Goal: Find specific page/section: Find specific page/section

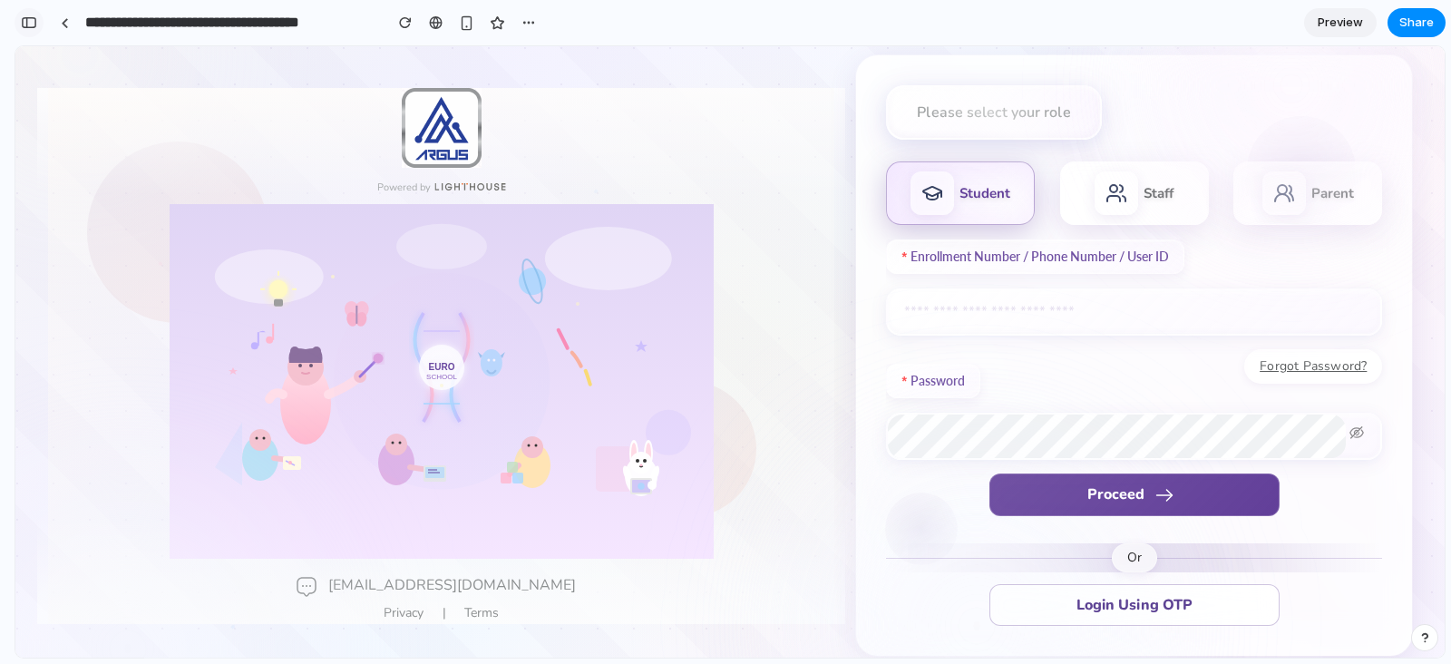
click at [25, 12] on button "button" at bounding box center [29, 22] width 29 height 29
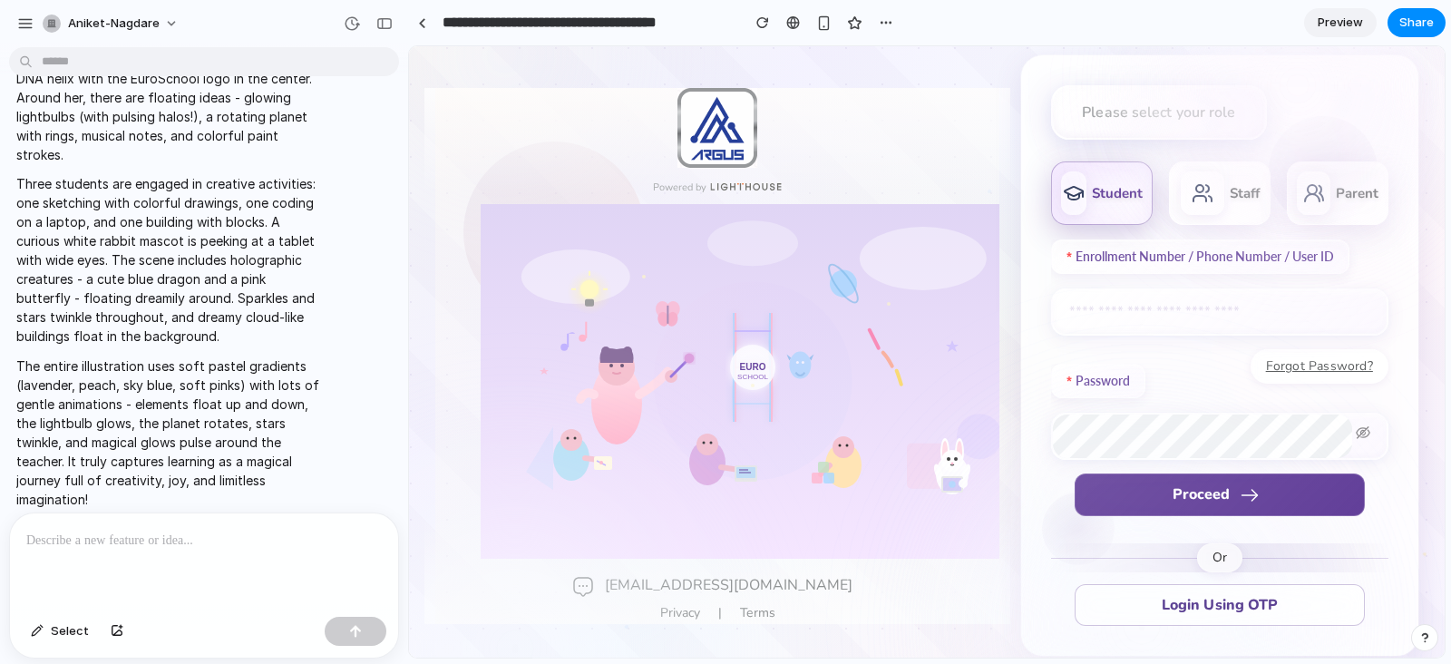
scroll to position [3677, 0]
click at [19, 20] on div "button" at bounding box center [25, 23] width 16 height 16
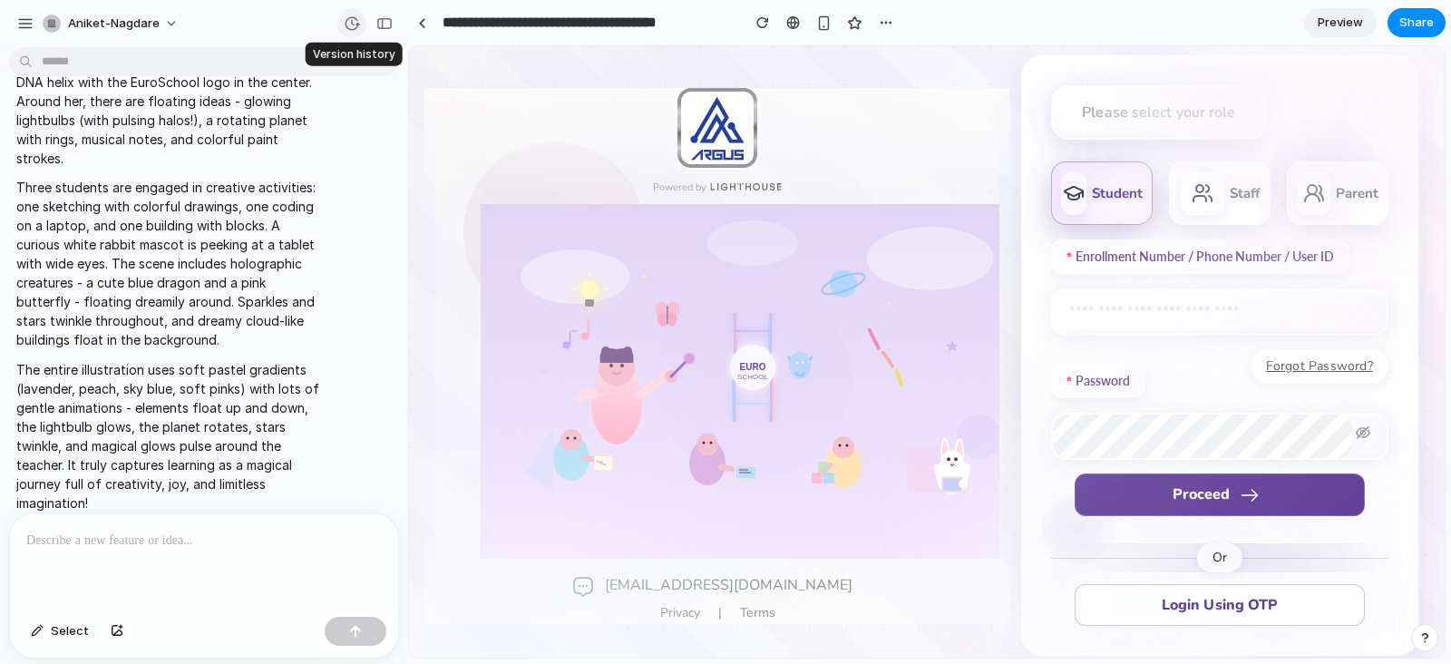
click at [355, 27] on div "button" at bounding box center [352, 23] width 16 height 16
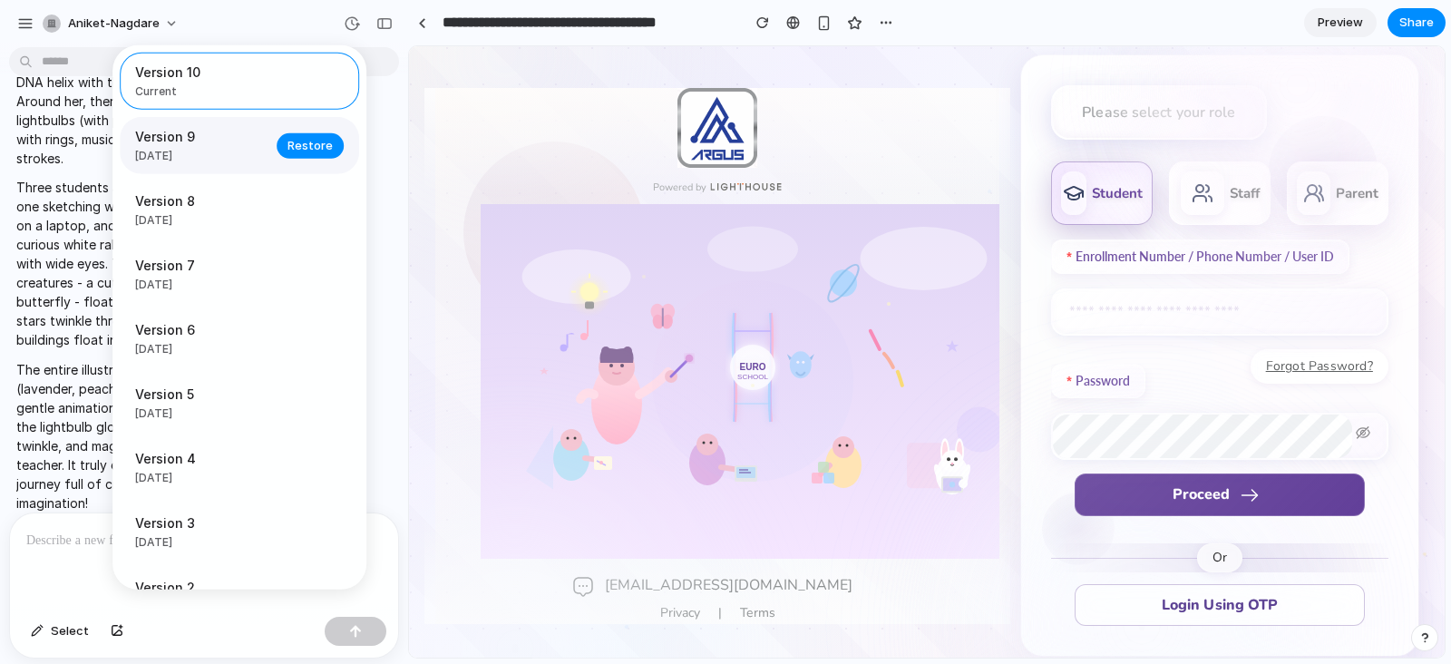
click at [187, 159] on span "6d ago" at bounding box center [200, 156] width 131 height 16
click at [288, 146] on span "Restore" at bounding box center [310, 146] width 45 height 18
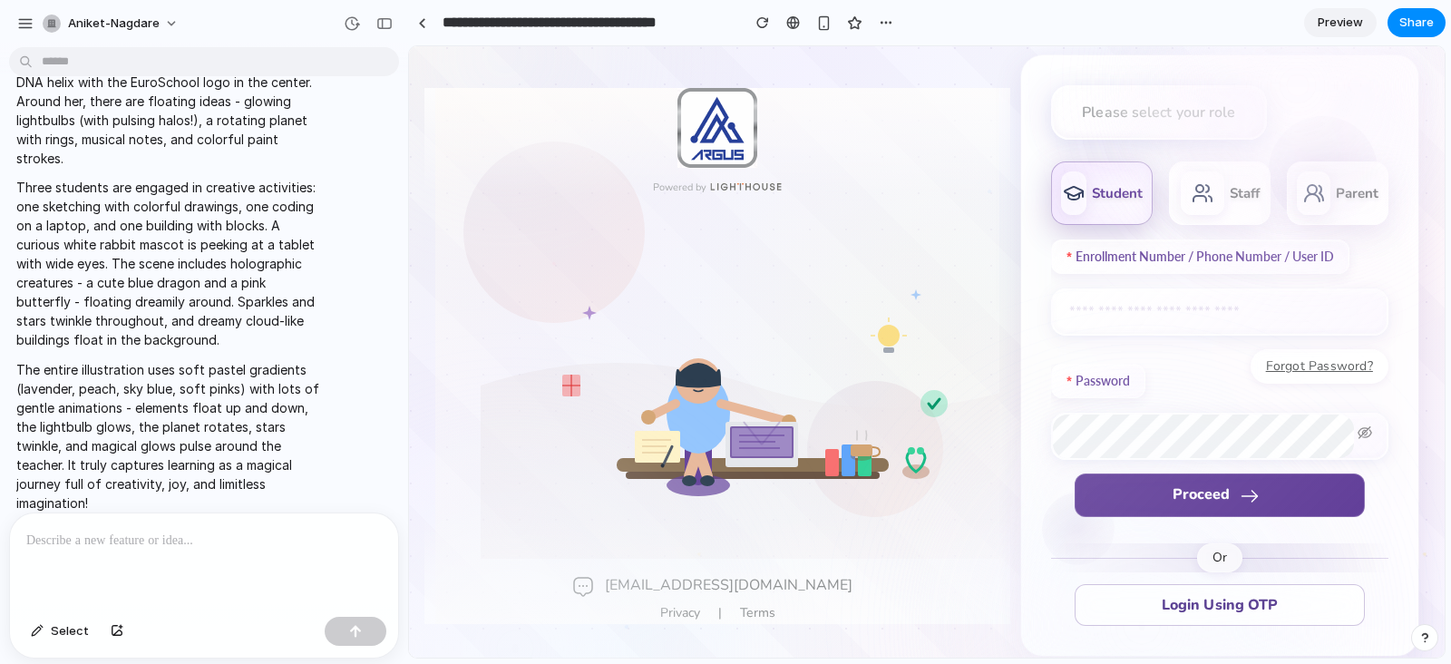
scroll to position [0, 0]
click at [346, 25] on div "button" at bounding box center [352, 23] width 16 height 16
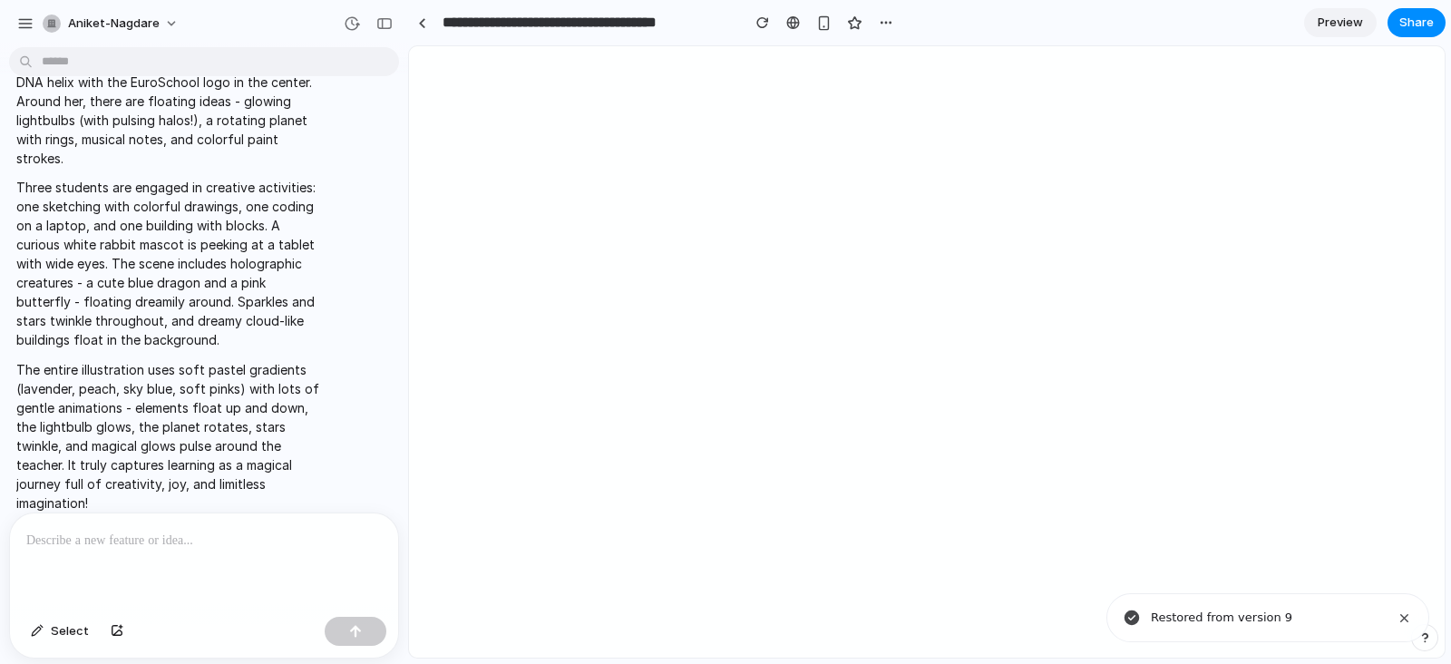
click at [181, 272] on p "Three students are engaged in creative activities: one sketching with colorful …" at bounding box center [167, 263] width 303 height 171
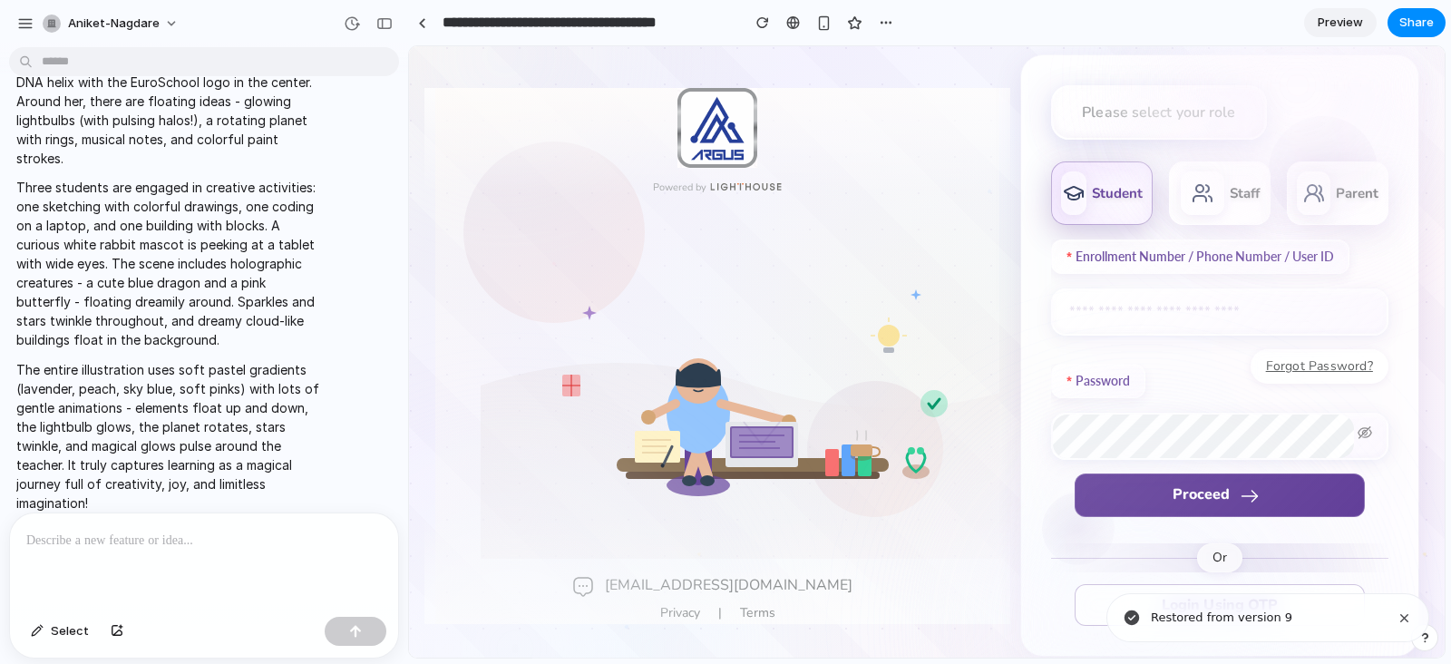
scroll to position [3737, 0]
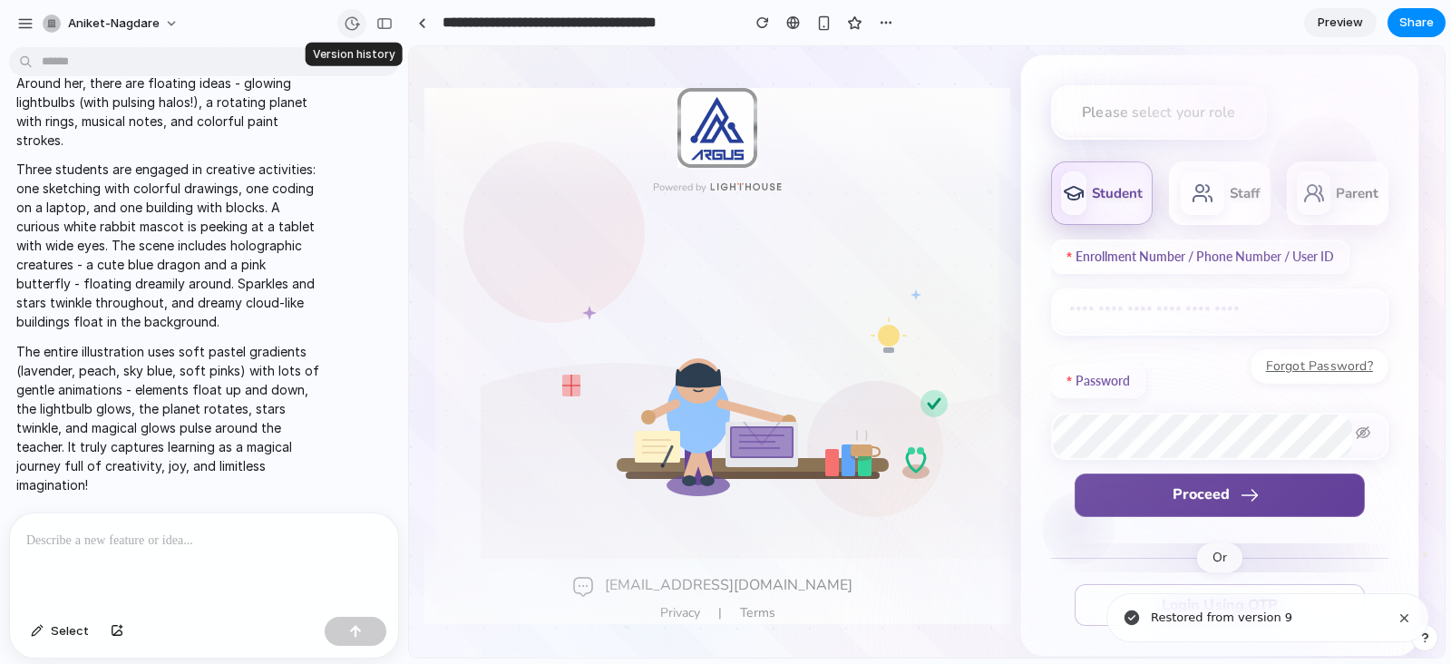
click at [351, 20] on div "button" at bounding box center [352, 23] width 16 height 16
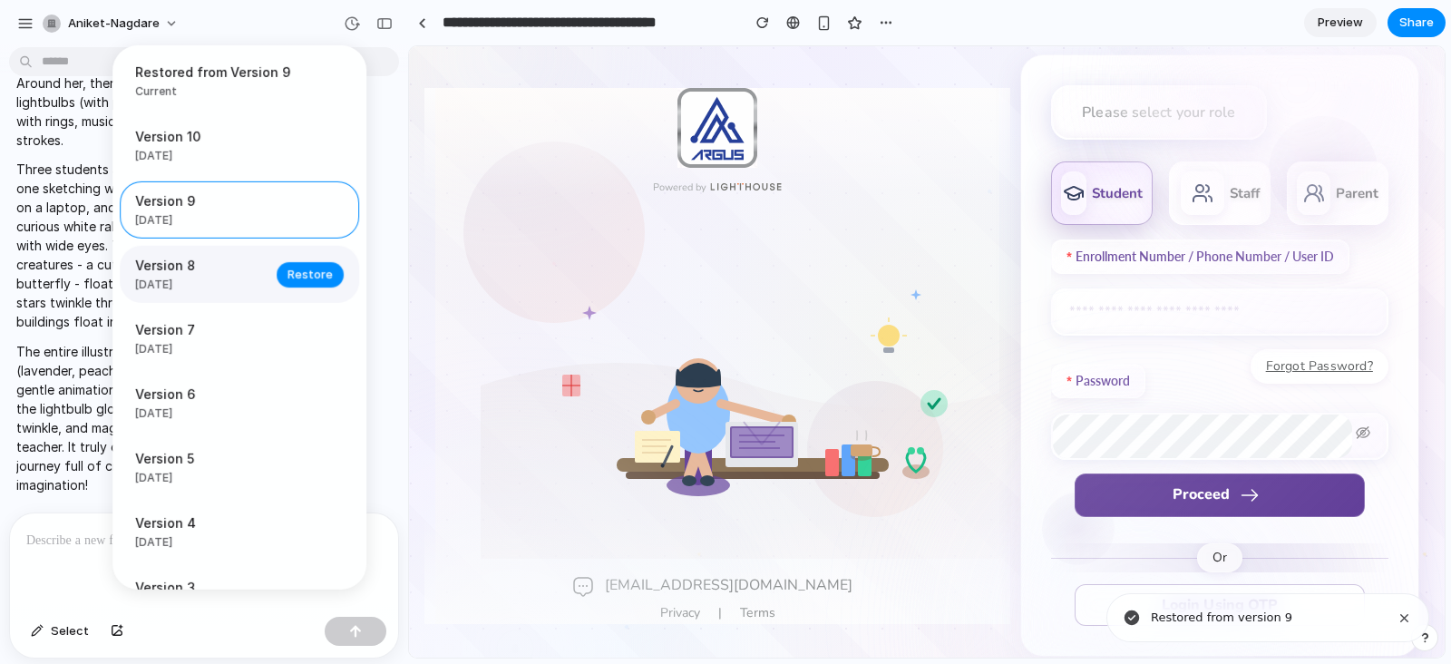
click at [171, 262] on span "Version 8" at bounding box center [200, 265] width 131 height 19
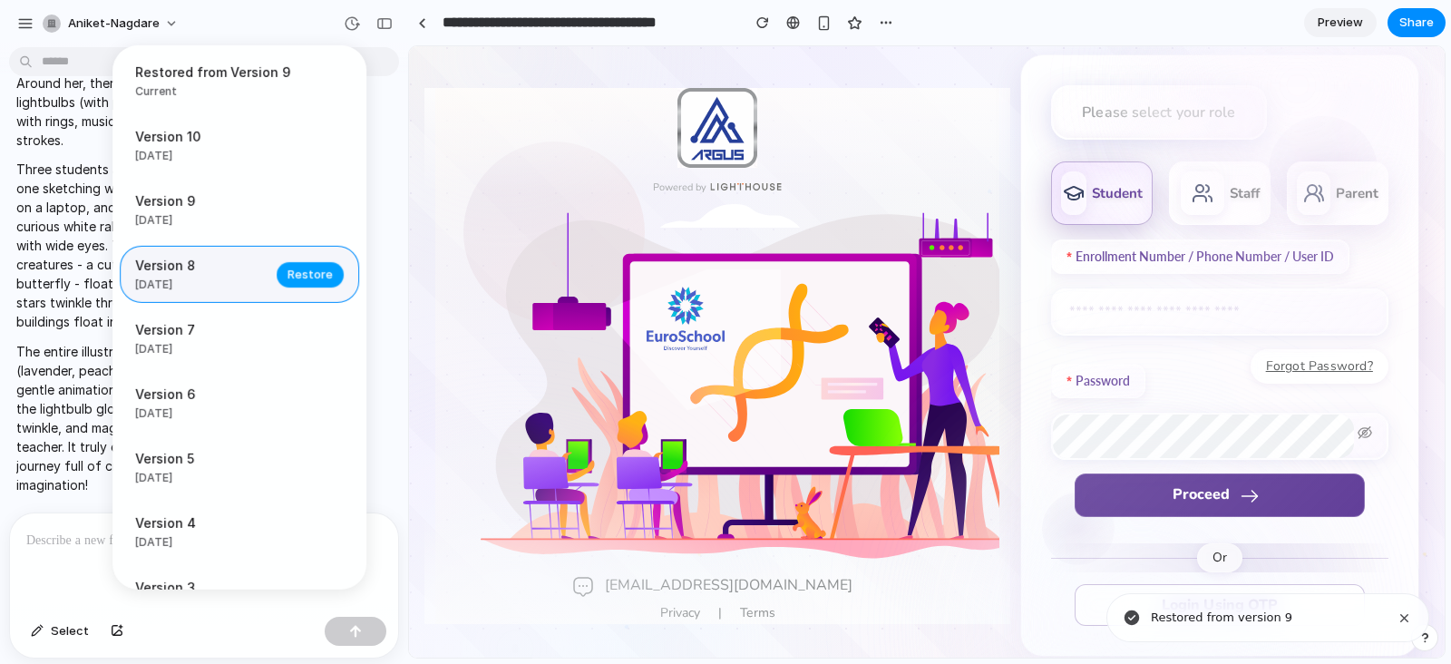
scroll to position [0, 0]
click at [296, 270] on span "Restore" at bounding box center [310, 275] width 45 height 18
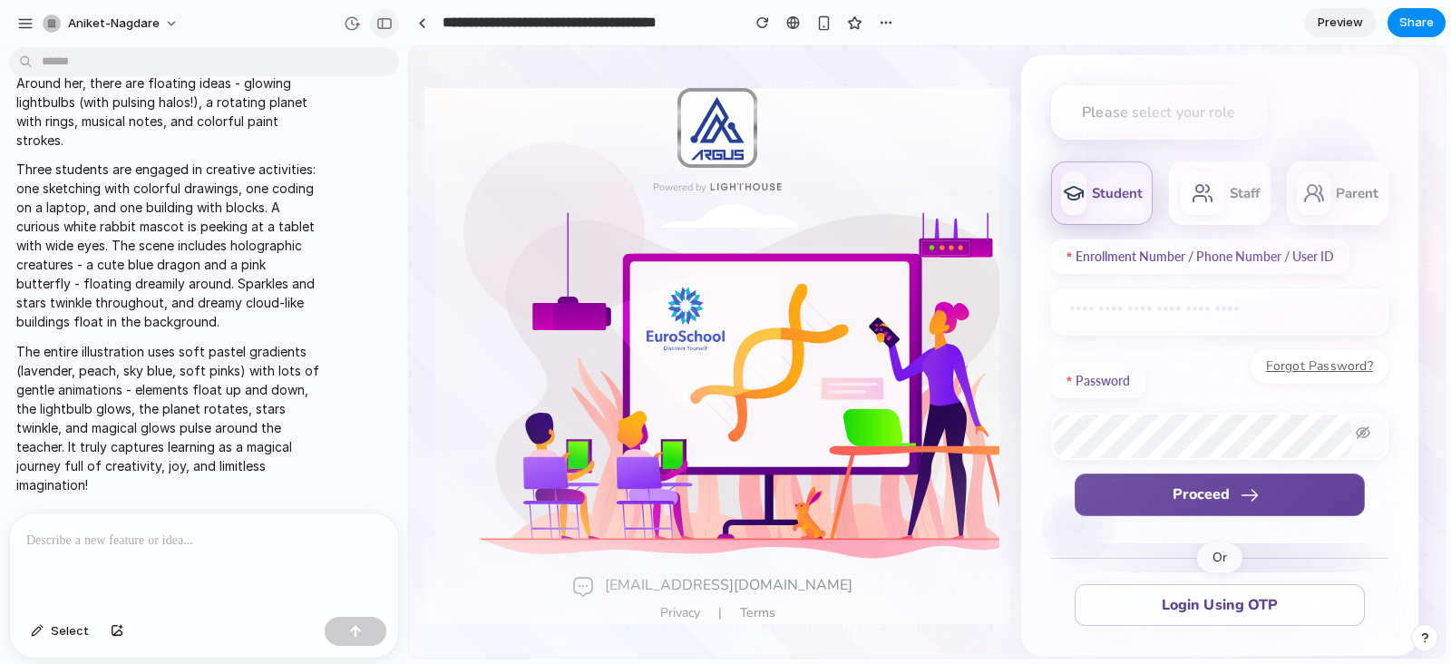
click at [379, 23] on div "button" at bounding box center [384, 23] width 16 height 13
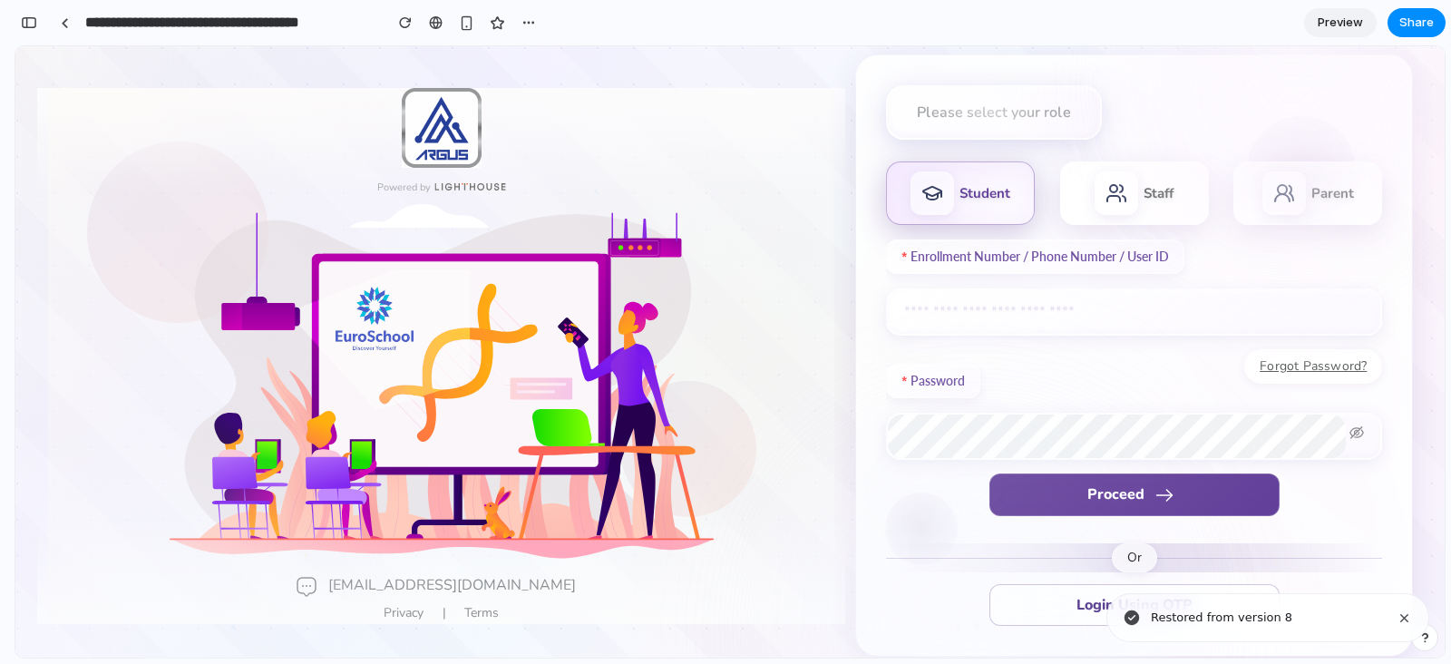
scroll to position [8058, 0]
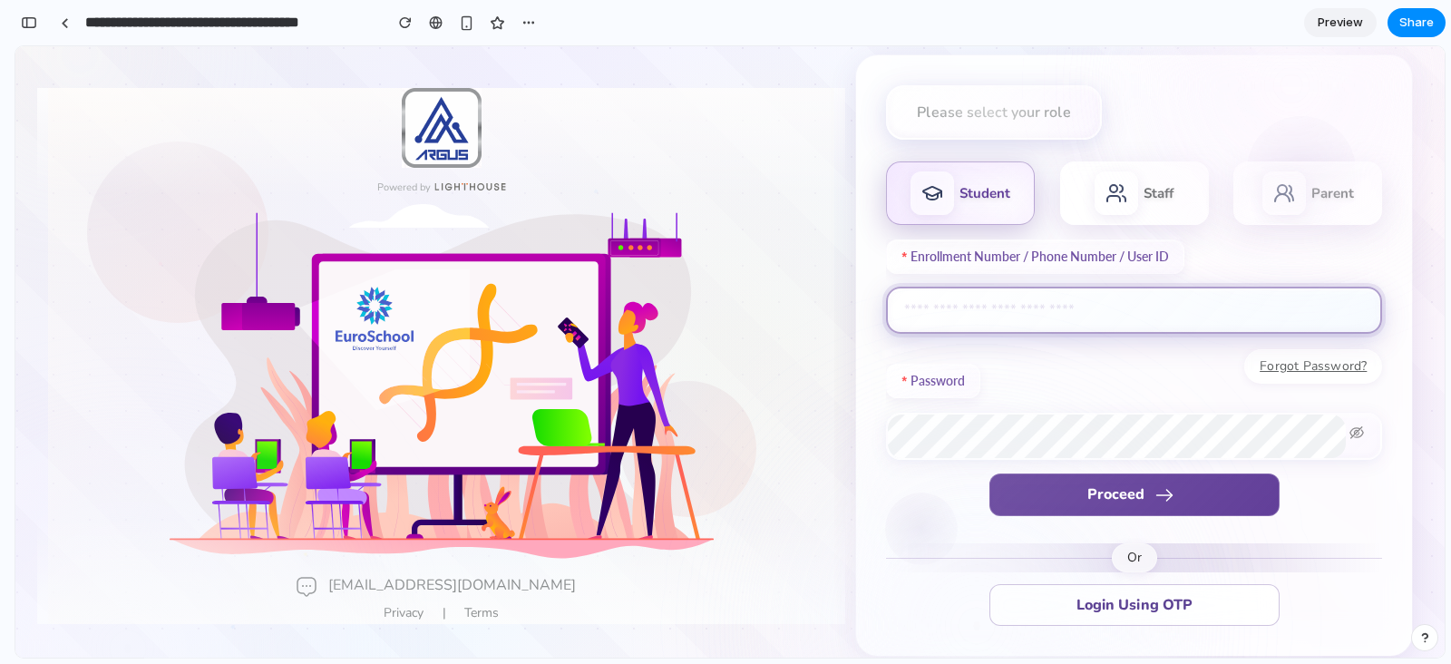
click at [962, 318] on input "text" at bounding box center [1134, 310] width 496 height 47
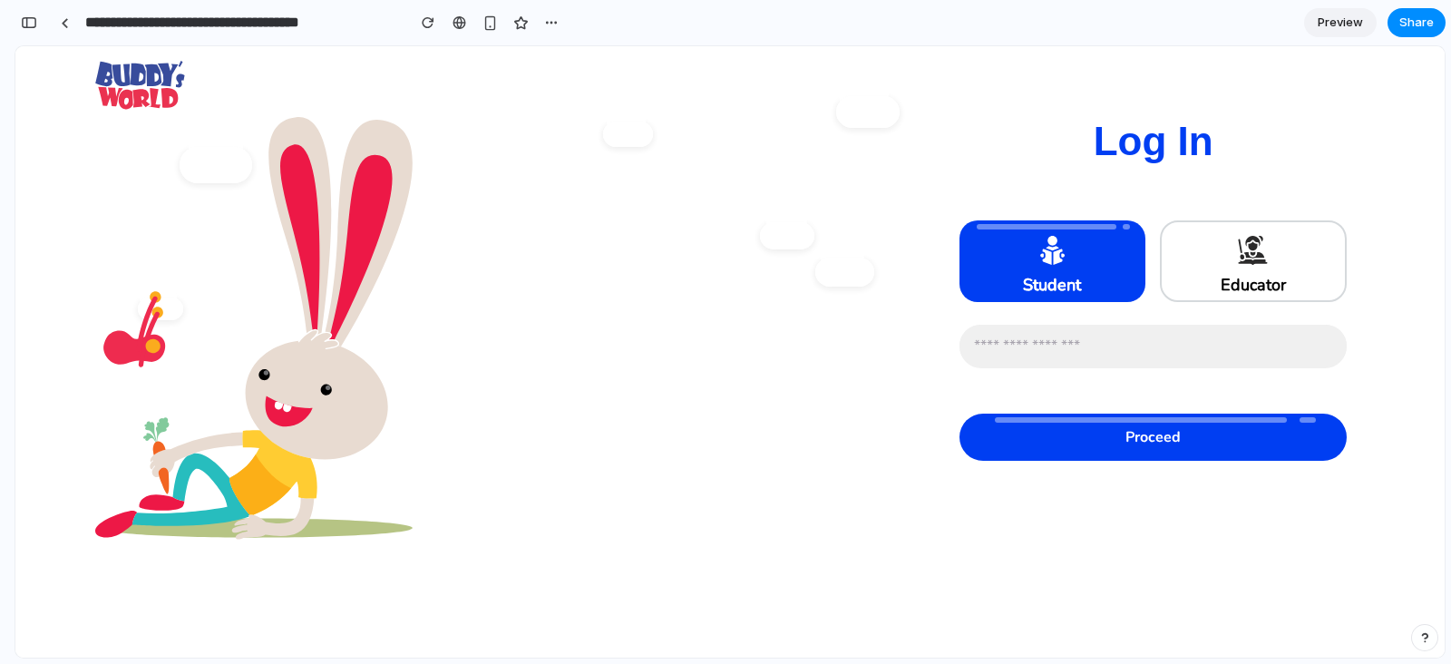
scroll to position [3137, 0]
click at [27, 23] on div "button" at bounding box center [29, 22] width 16 height 13
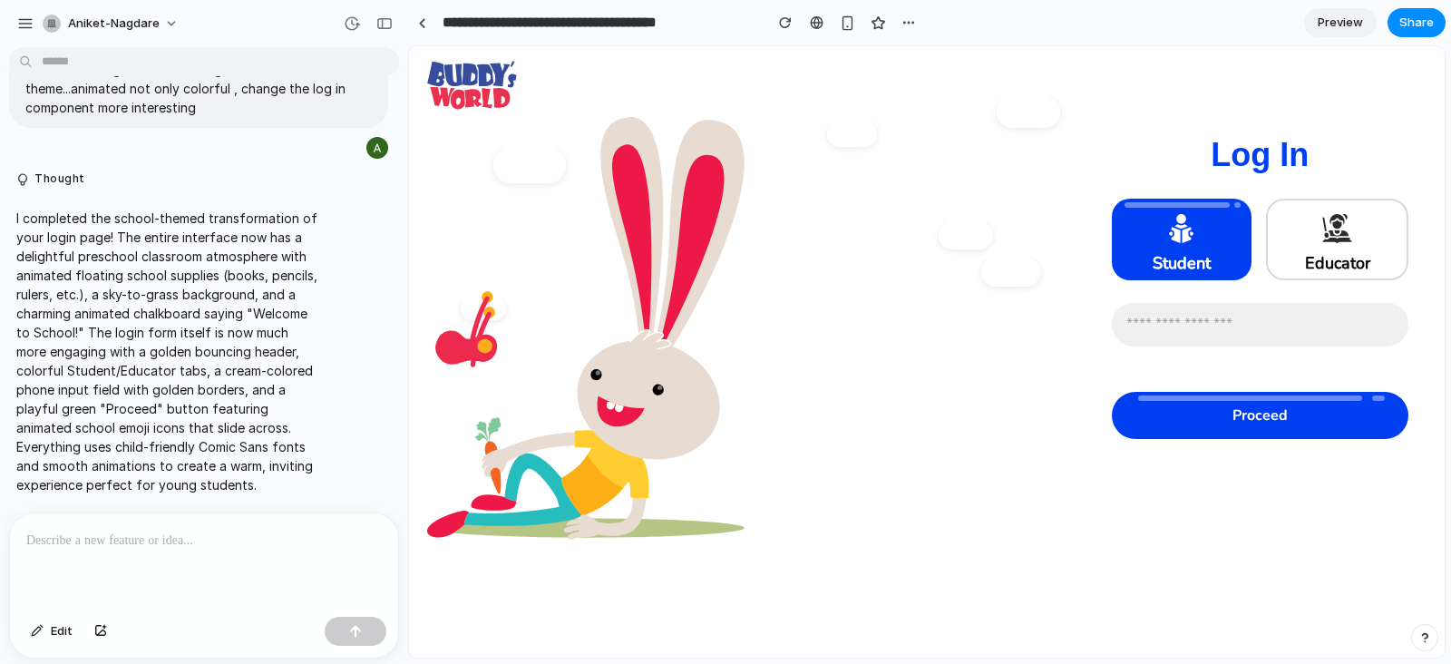
scroll to position [1367, 0]
click at [135, 559] on div at bounding box center [204, 561] width 388 height 96
click at [64, 628] on span "Edit" at bounding box center [62, 631] width 22 height 18
click at [104, 543] on p at bounding box center [204, 541] width 356 height 22
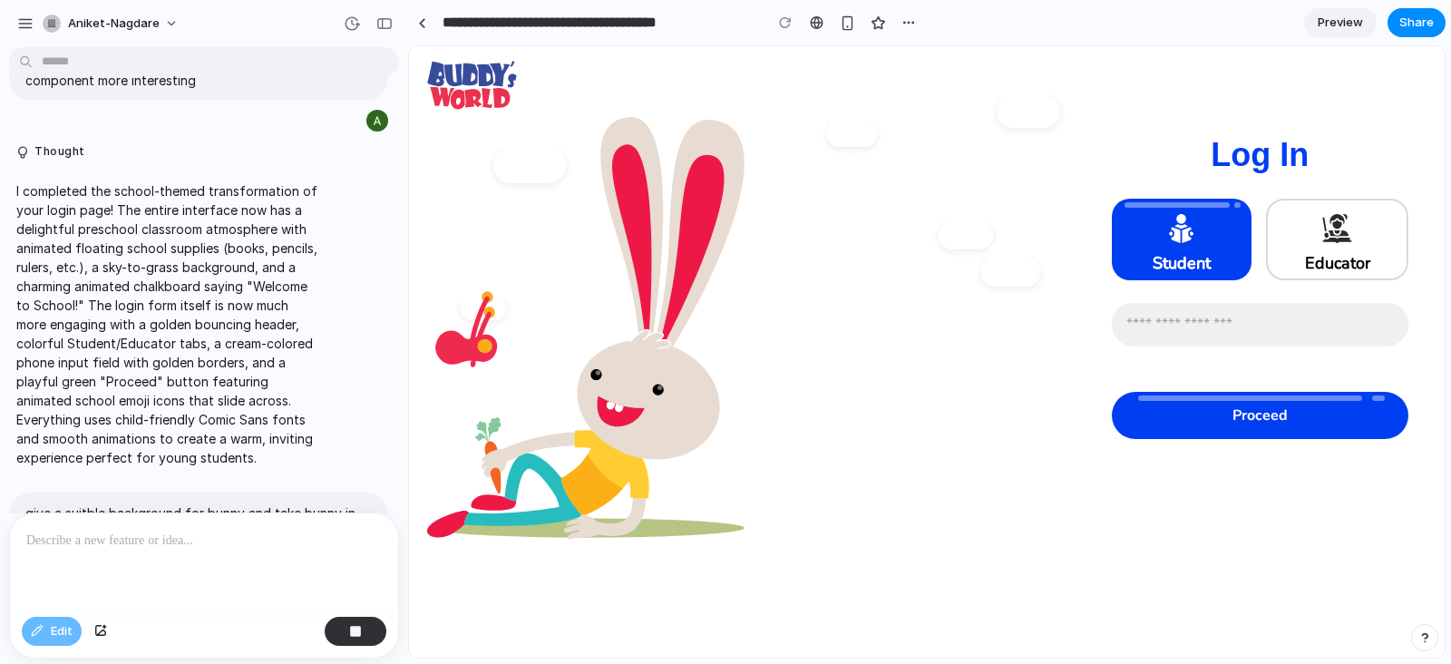
scroll to position [1515, 0]
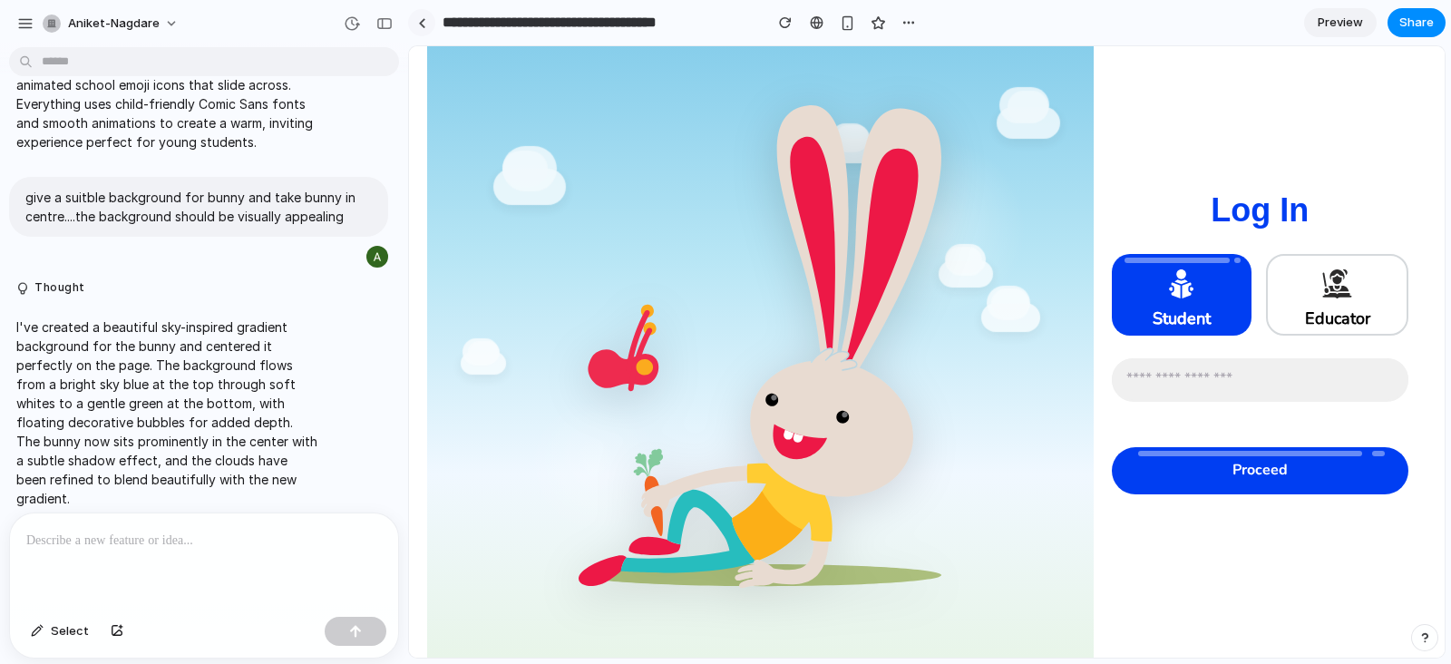
click at [421, 23] on div at bounding box center [422, 23] width 8 height 10
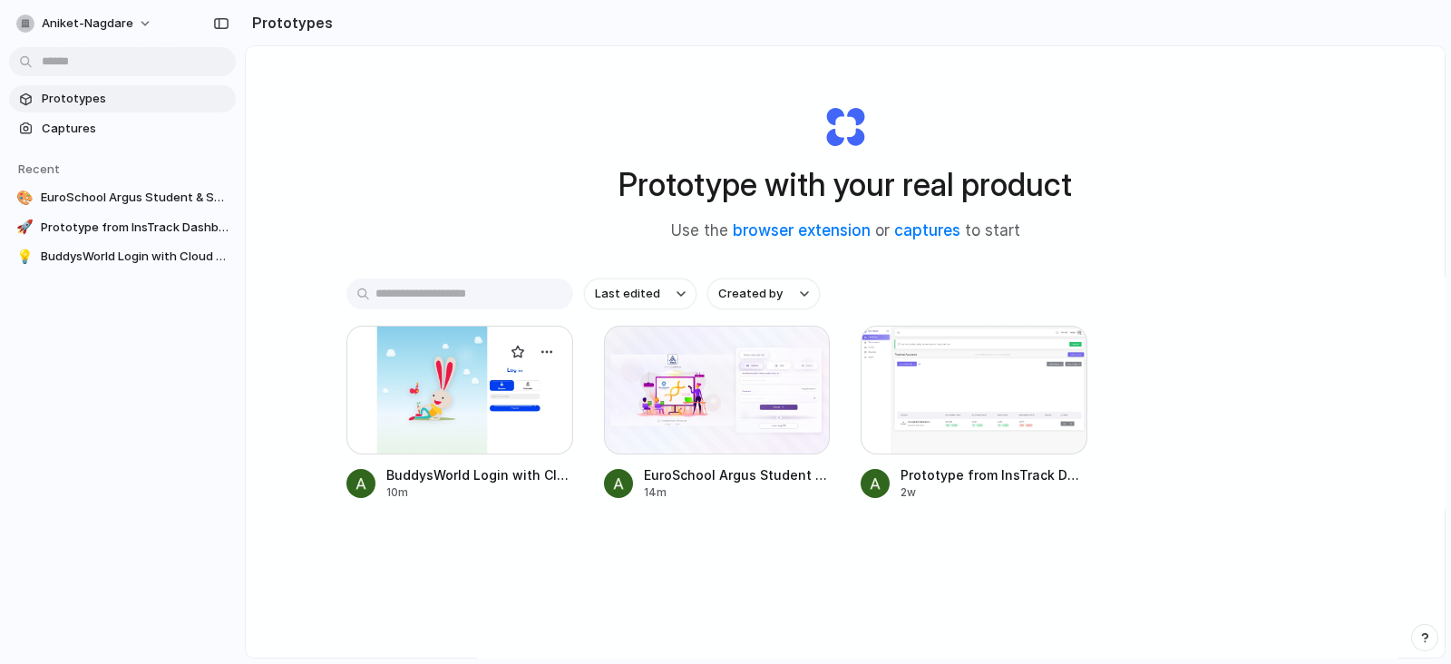
click at [449, 412] on div at bounding box center [459, 390] width 227 height 129
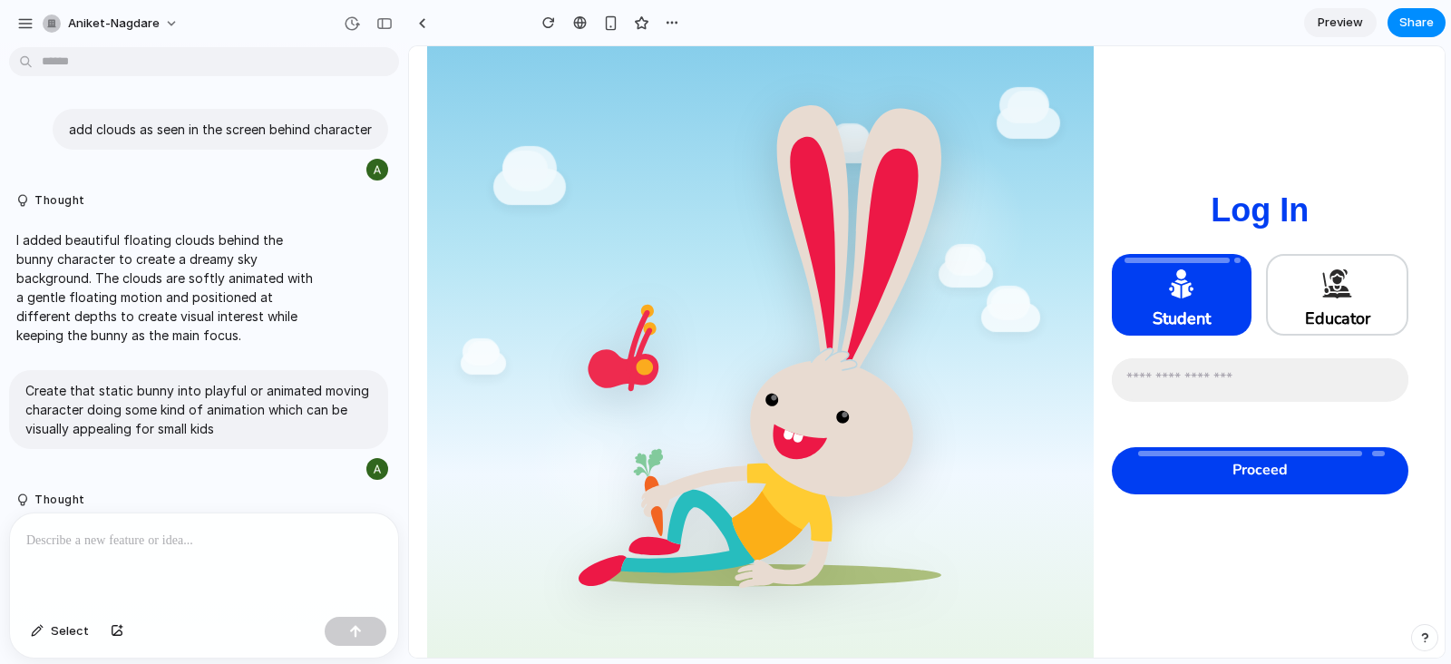
scroll to position [1704, 0]
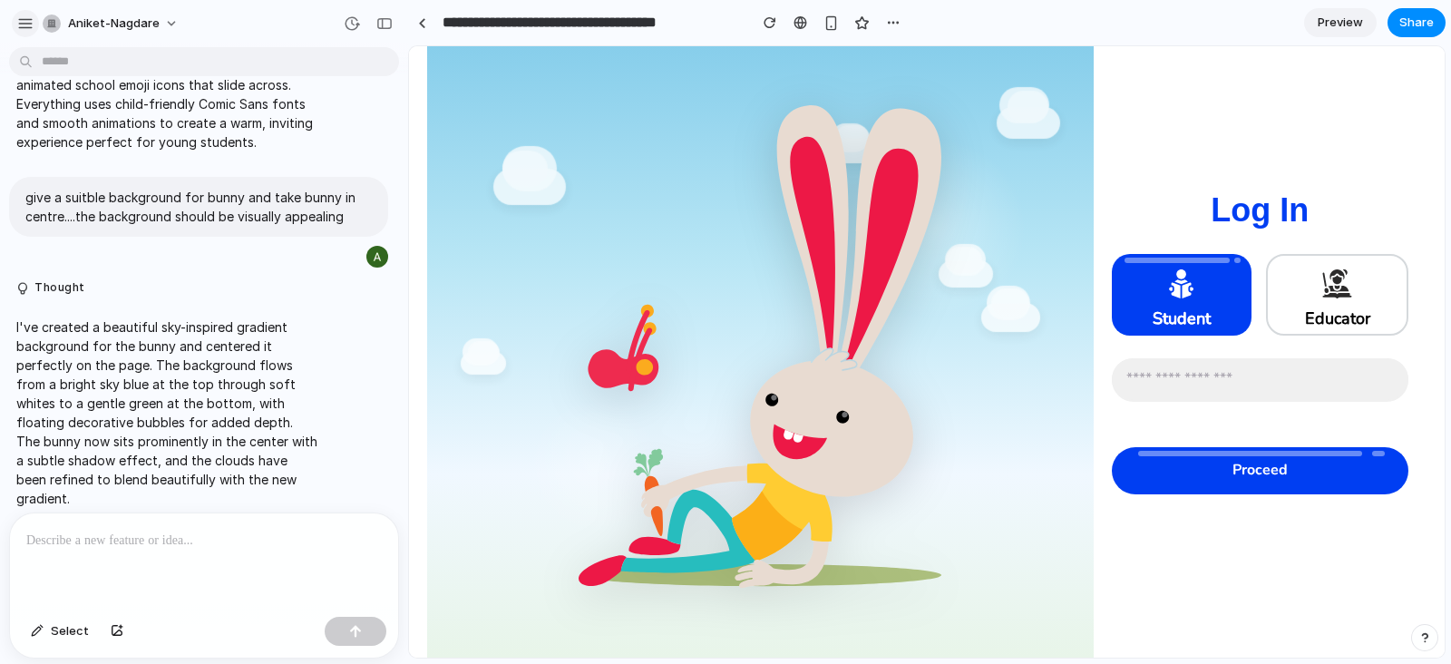
click at [32, 15] on div "button" at bounding box center [25, 23] width 16 height 16
click at [383, 17] on div "button" at bounding box center [384, 23] width 16 height 13
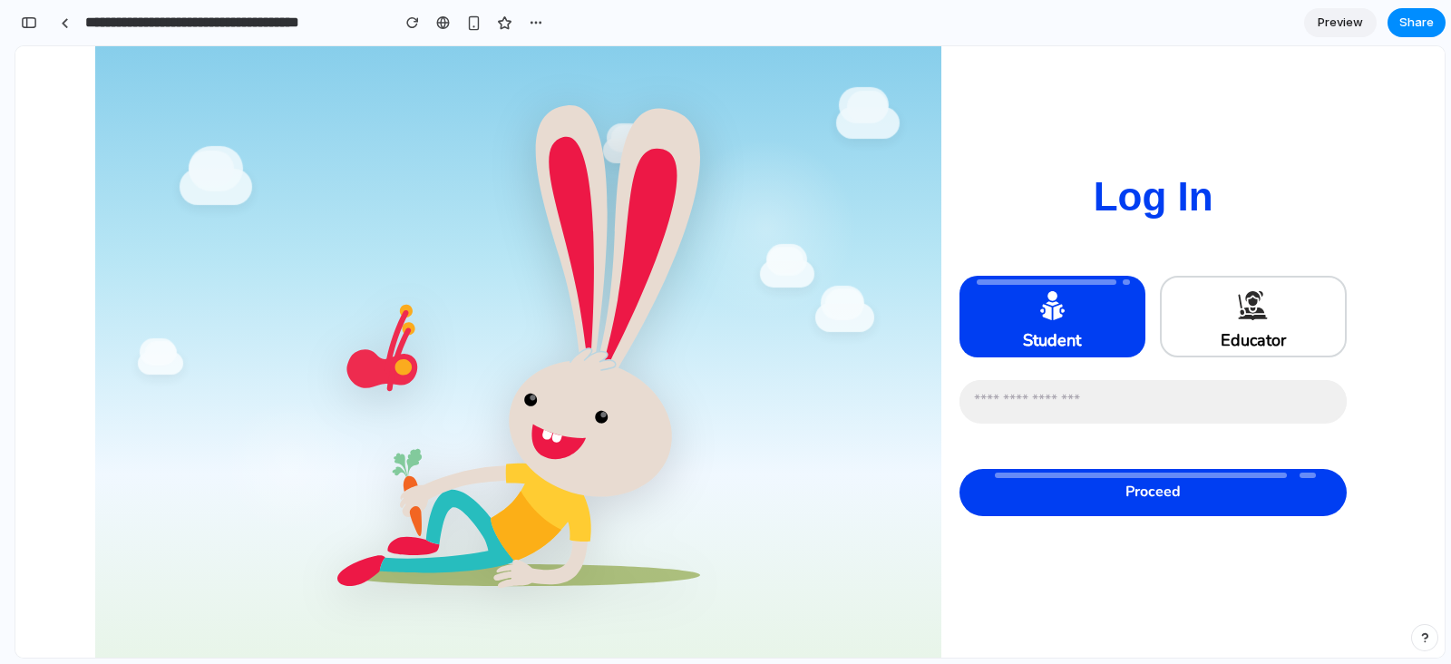
click at [1215, 318] on div "Educator" at bounding box center [1253, 317] width 187 height 82
click at [1229, 323] on span at bounding box center [1253, 309] width 65 height 42
drag, startPoint x: 1118, startPoint y: 377, endPoint x: 1109, endPoint y: 396, distance: 21.1
click at [1109, 396] on div "Student Educator Proceed" at bounding box center [1153, 396] width 387 height 240
click at [1037, 223] on h1 "Log In" at bounding box center [1153, 197] width 424 height 80
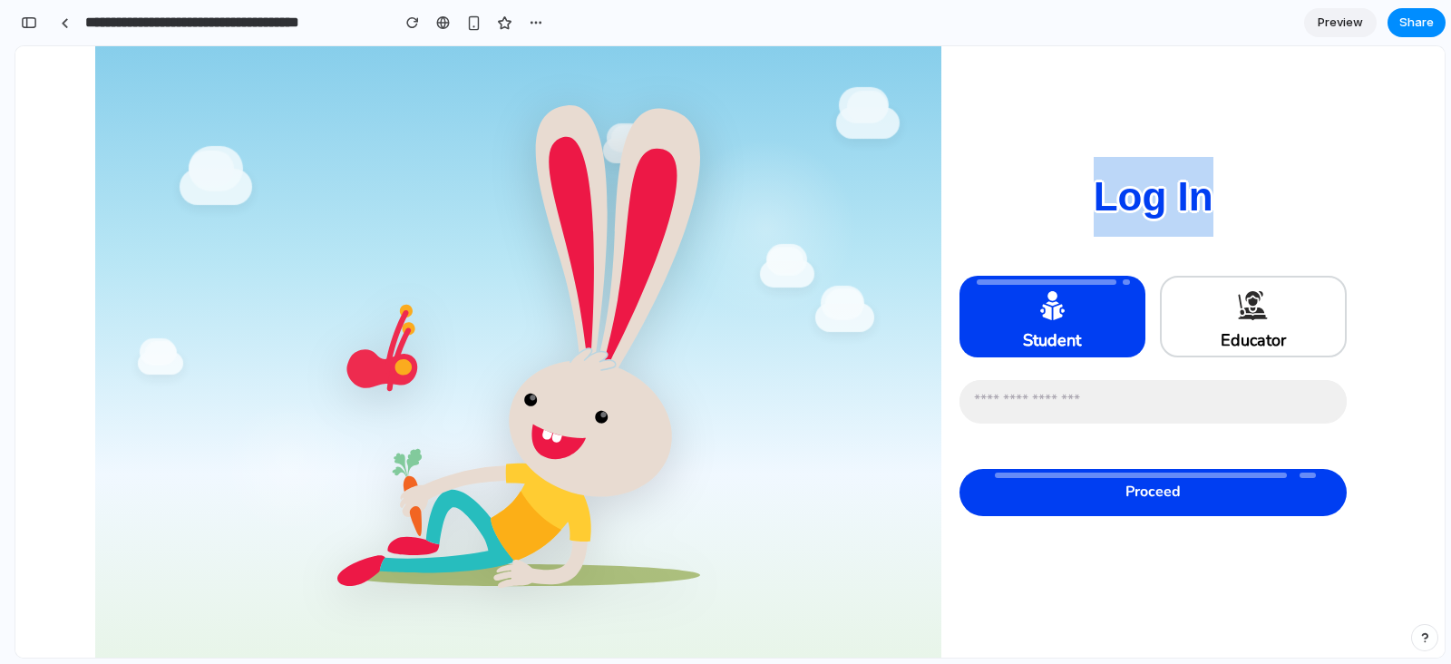
drag, startPoint x: 1238, startPoint y: 208, endPoint x: 1019, endPoint y: 234, distance: 221.1
click at [1019, 234] on h1 "Log In" at bounding box center [1153, 197] width 424 height 80
click at [1204, 239] on div "Log In Student Educator Proceed" at bounding box center [1153, 352] width 424 height 391
